Goal: Transaction & Acquisition: Purchase product/service

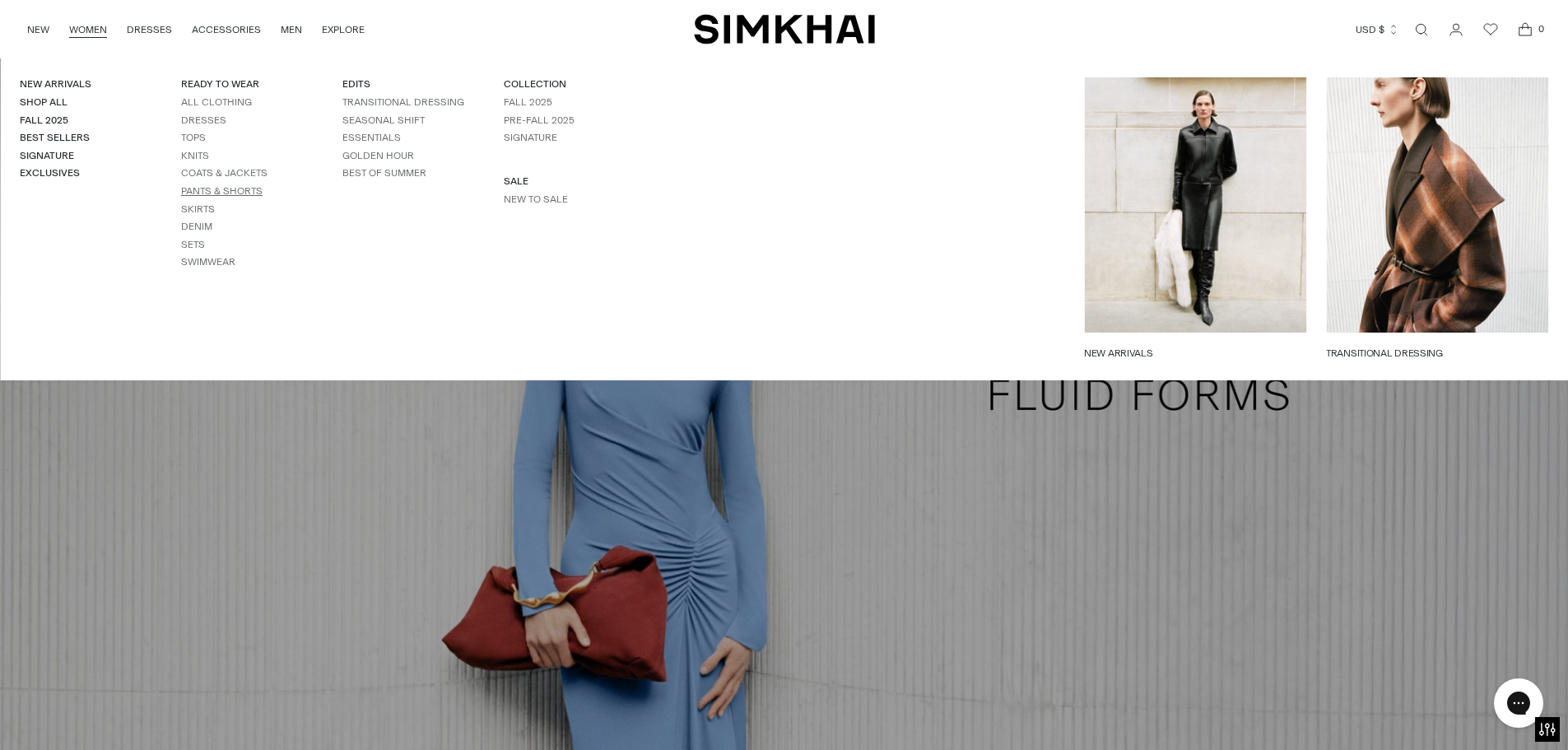
click at [210, 192] on link "Pants & Shorts" at bounding box center [222, 190] width 81 height 11
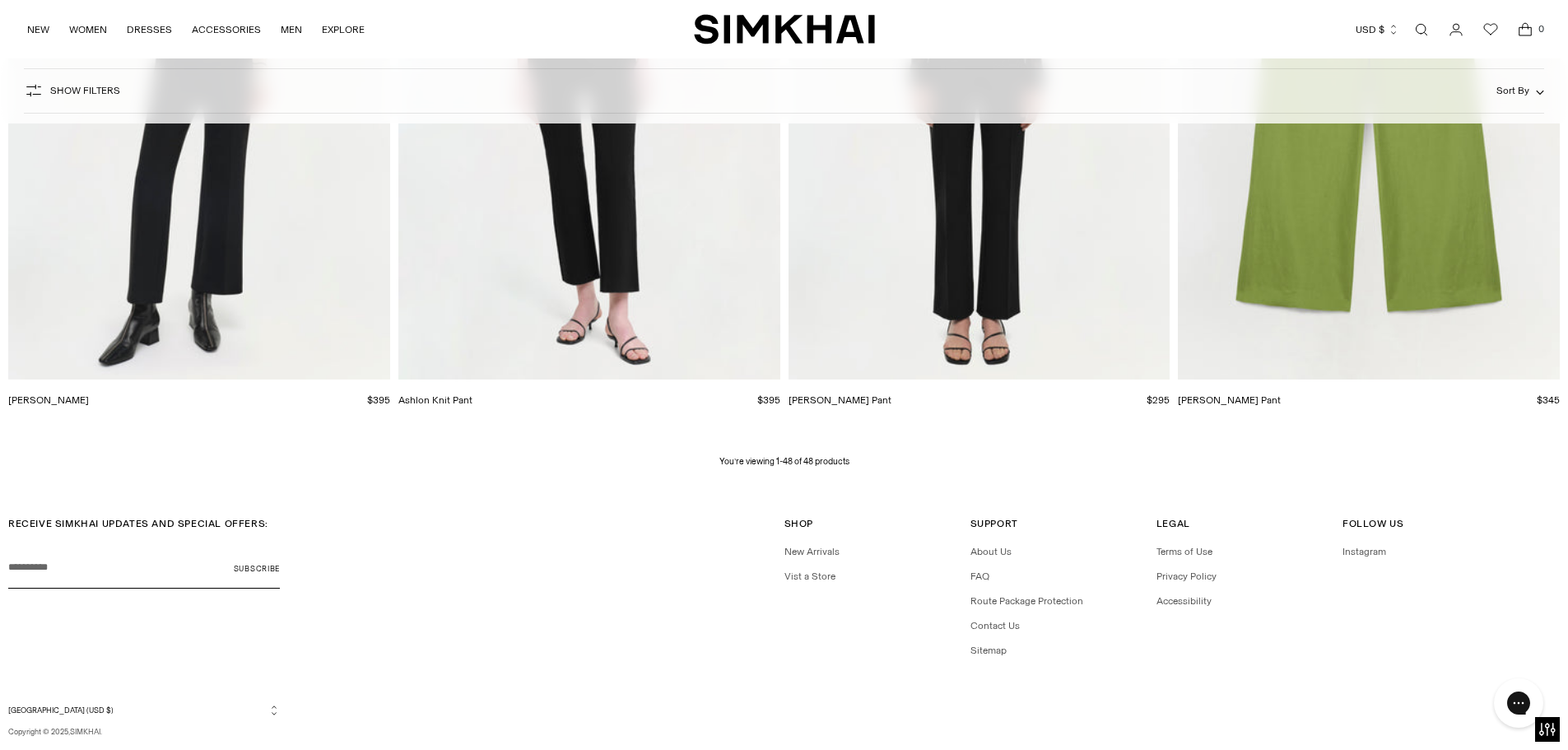
scroll to position [7692, 0]
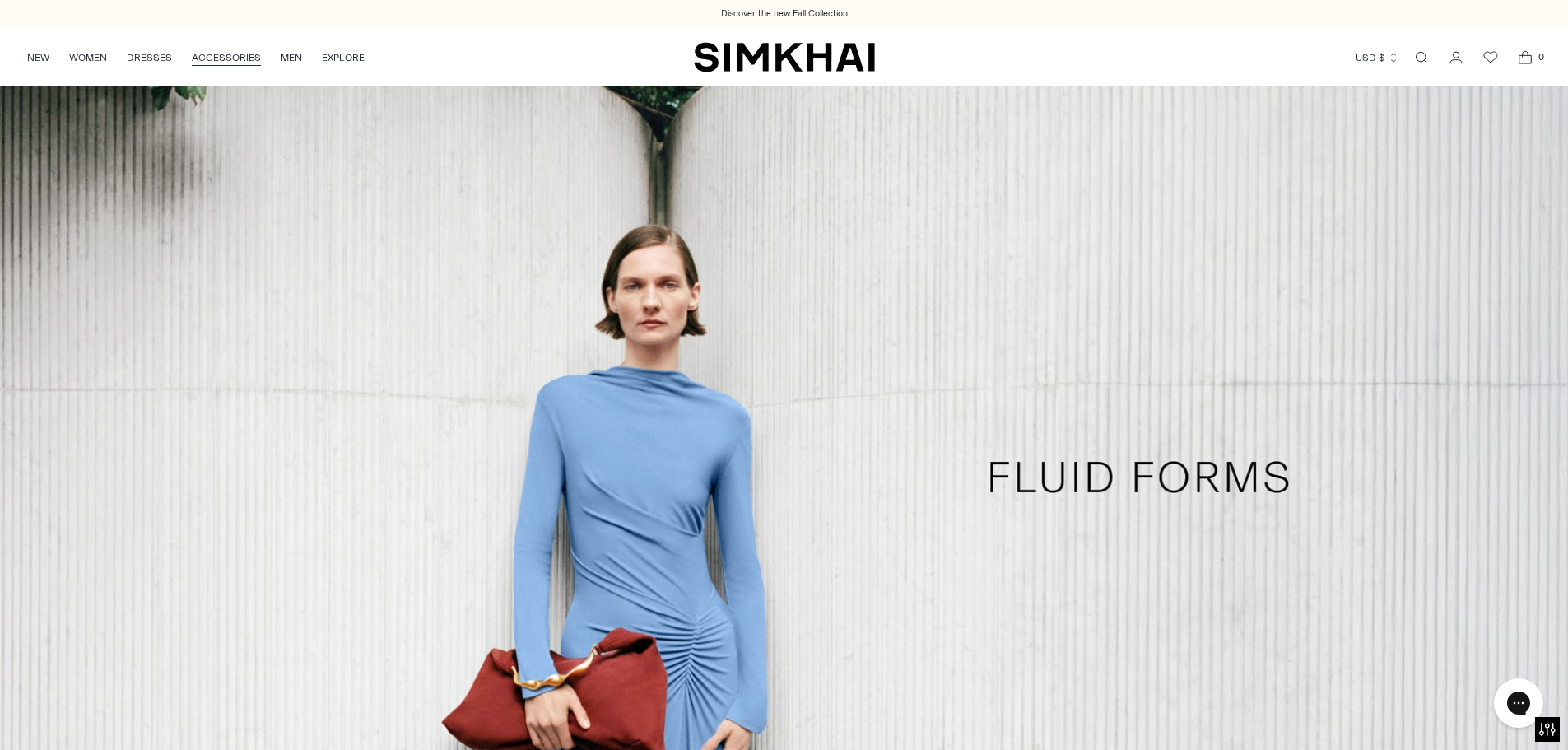
scroll to position [494, 0]
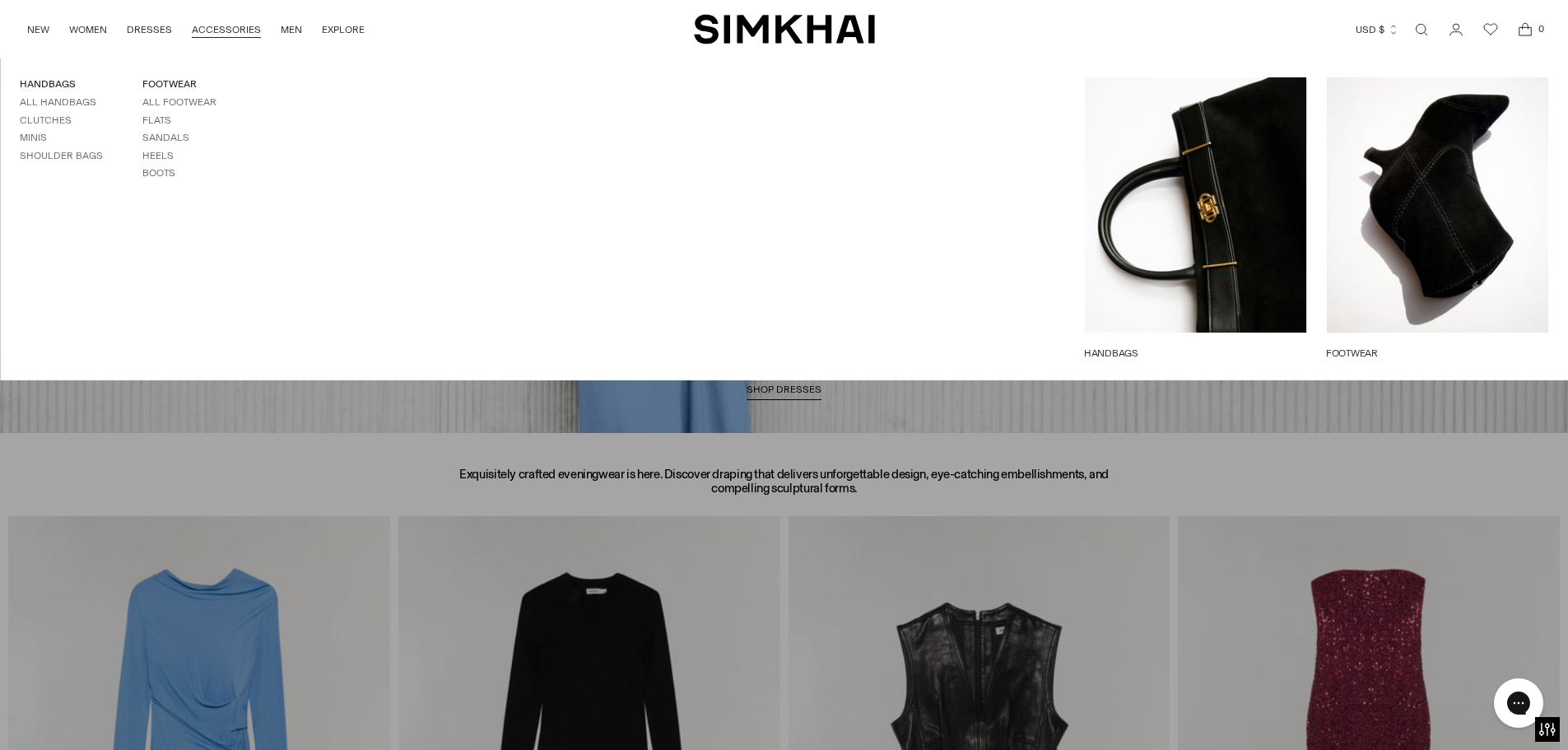
click at [150, 60] on div "HANDBAGS All Handbags Clutches Minis Shoulder Bags FOOTWEAR All Footwear Flats …" at bounding box center [245, 219] width 491 height 323
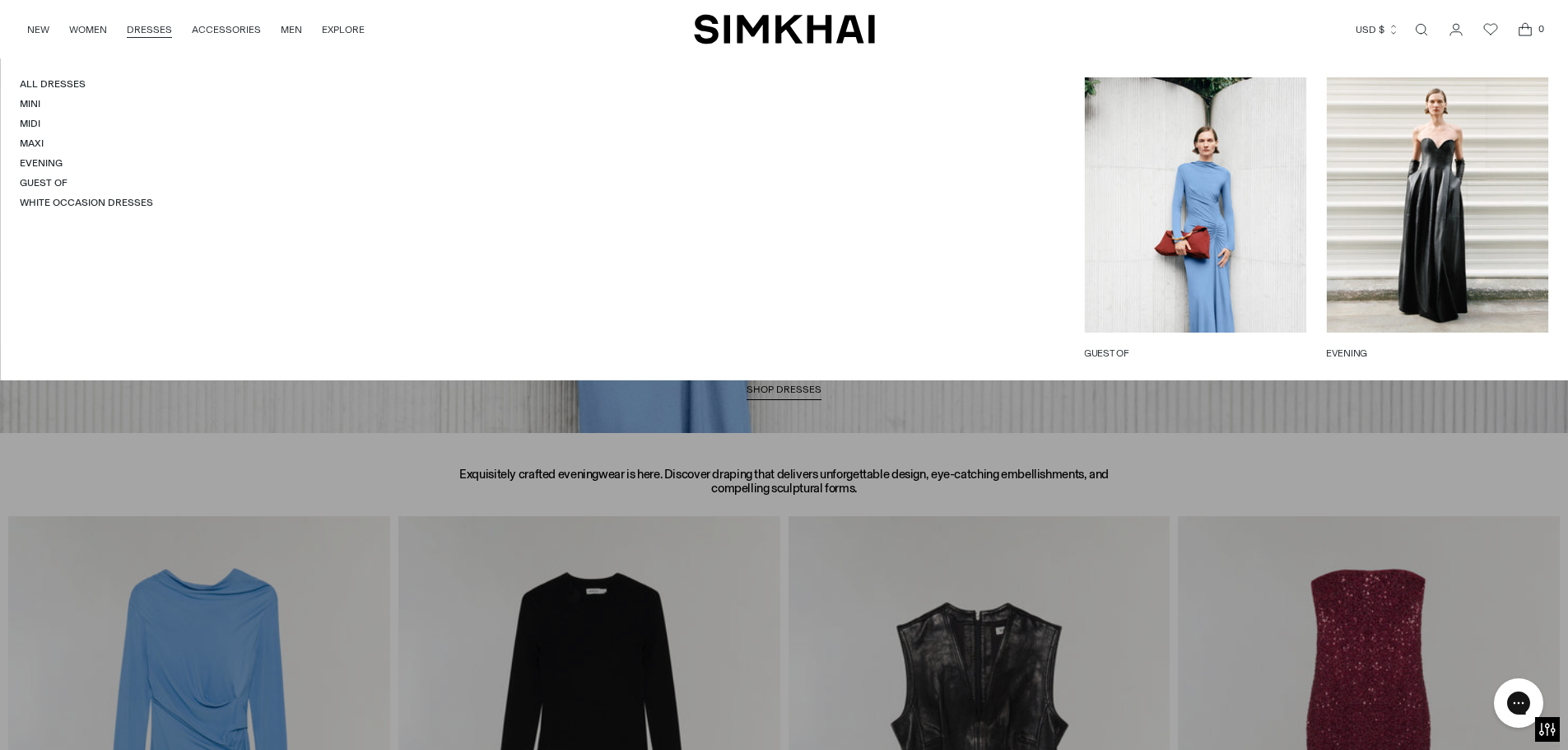
click at [154, 26] on link "DRESSES" at bounding box center [149, 29] width 45 height 36
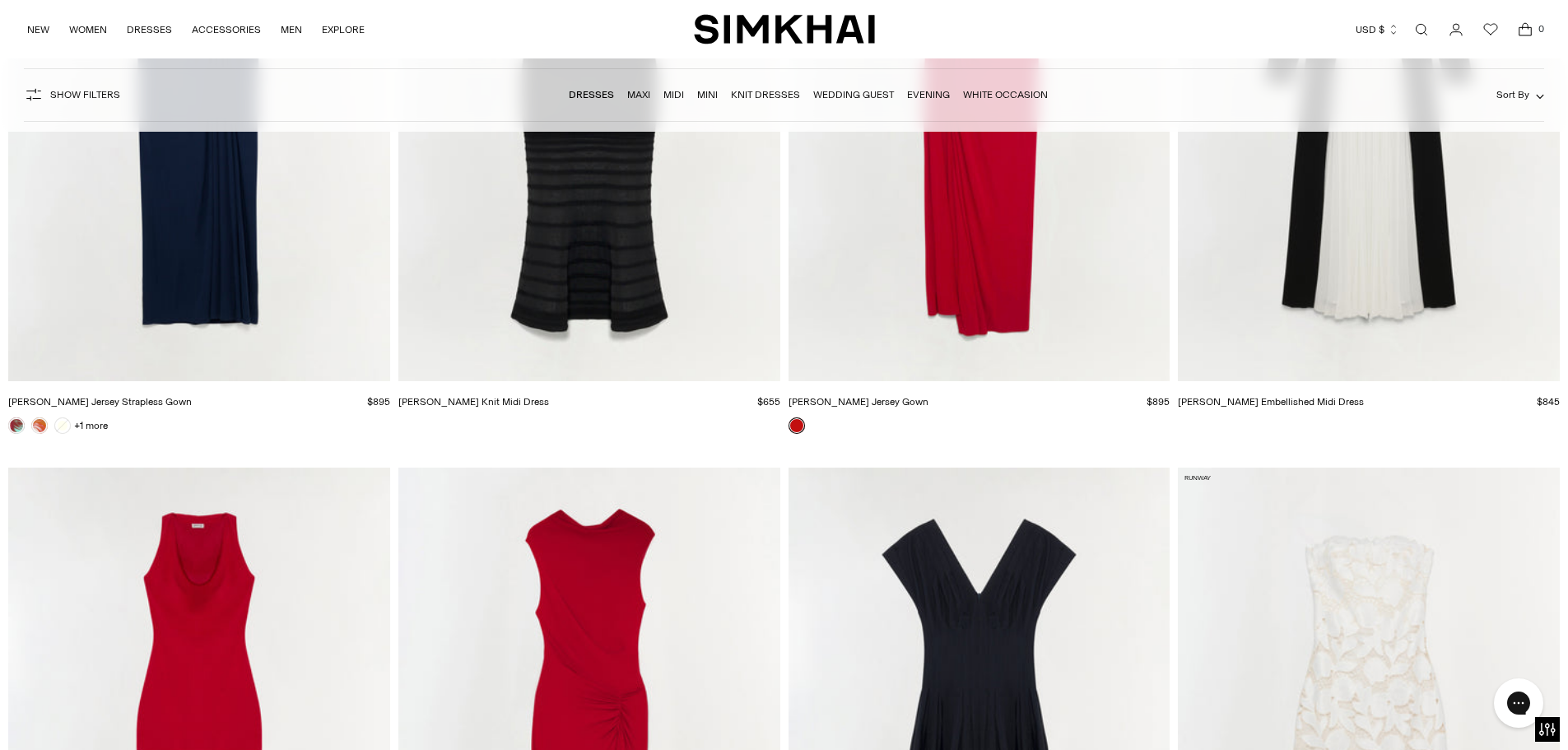
scroll to position [13988, 0]
